Goal: Task Accomplishment & Management: Use online tool/utility

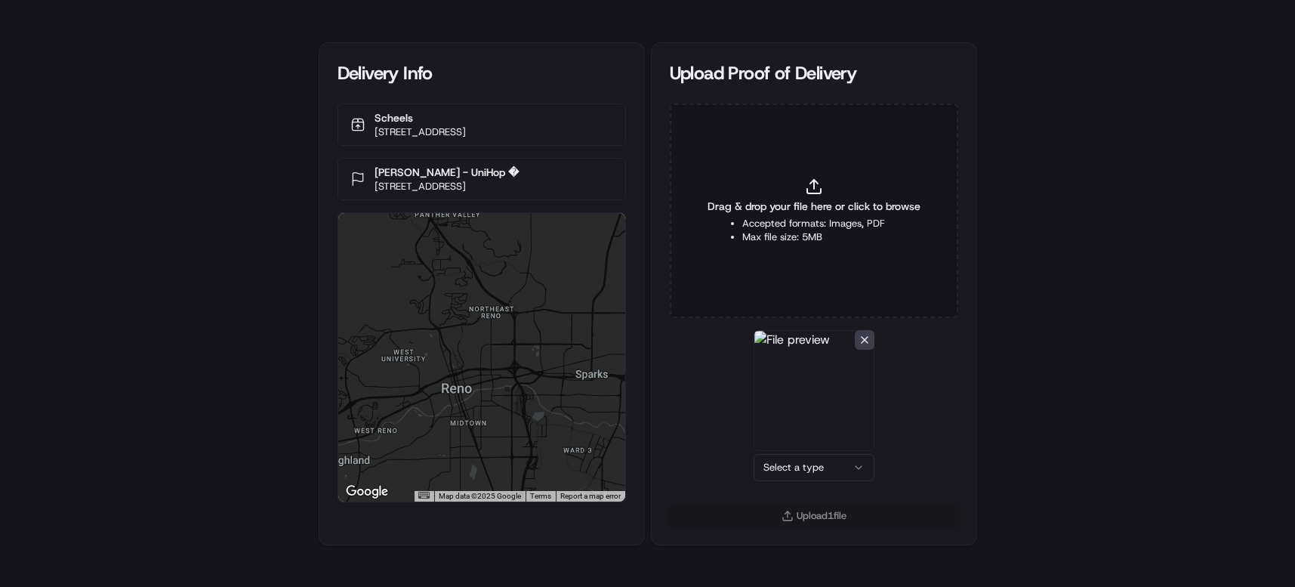
click at [851, 463] on html "Delivery Info Scheels [STREET_ADDRESS] [PERSON_NAME] - UniHop � [STREET_ADDRESS…" at bounding box center [647, 293] width 1295 height 587
click at [826, 516] on button "Upload 1 file" at bounding box center [814, 515] width 288 height 21
